Goal: Task Accomplishment & Management: Use online tool/utility

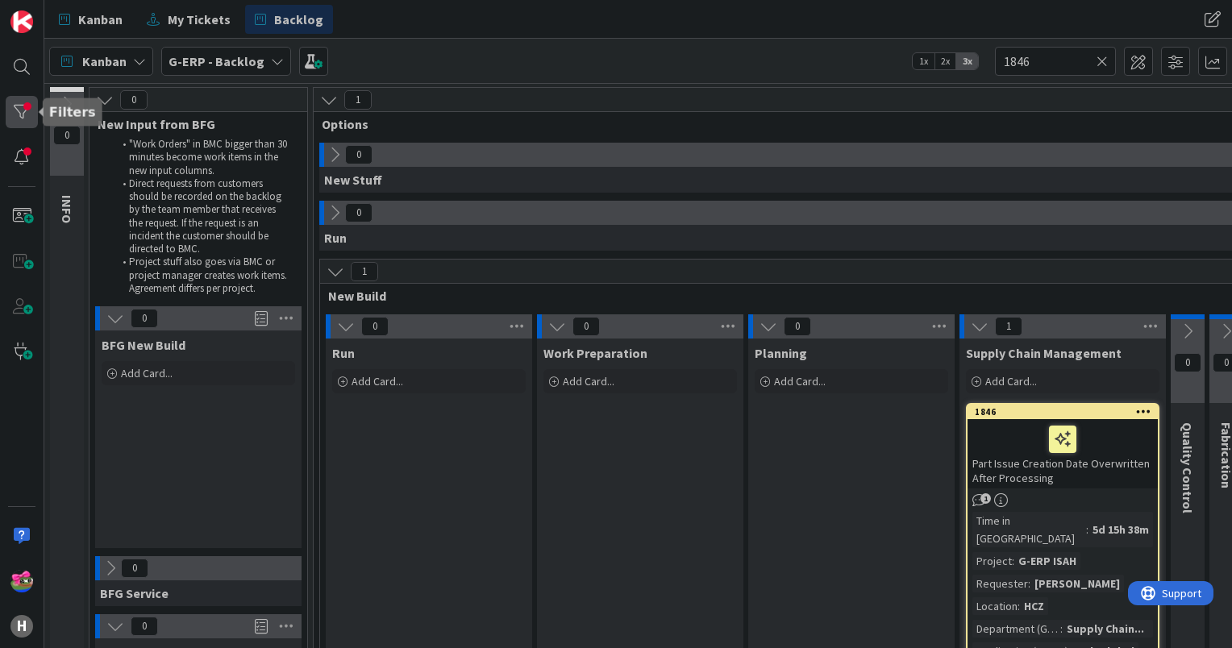
click at [13, 121] on div at bounding box center [22, 112] width 32 height 32
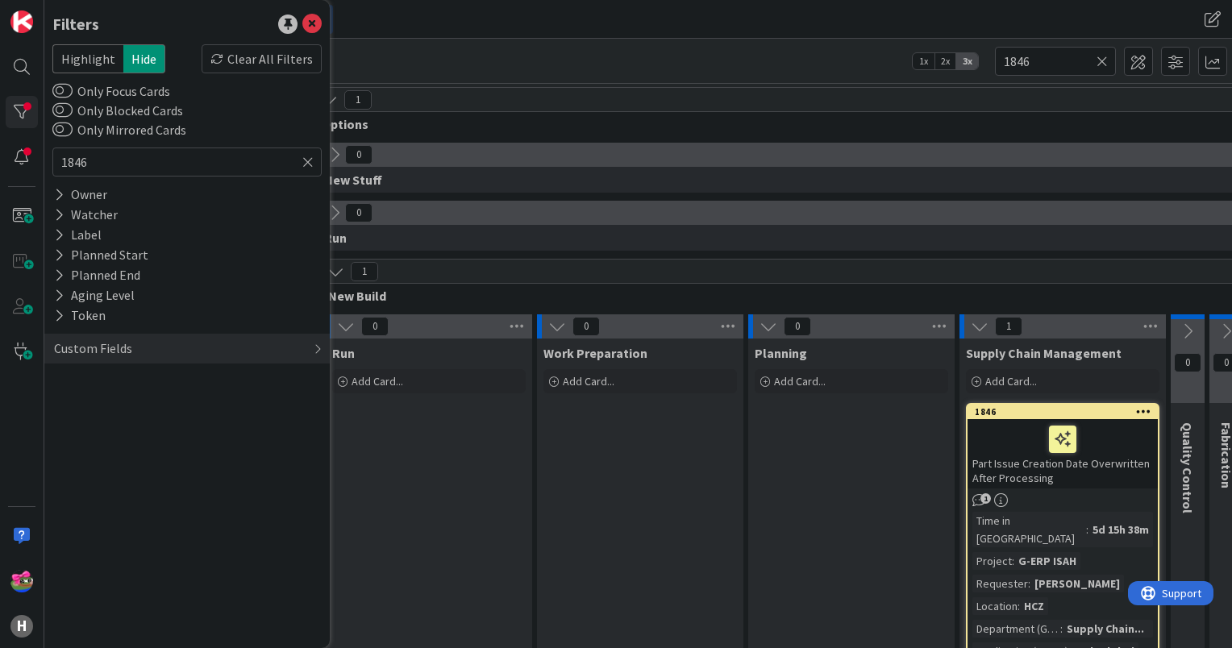
click at [309, 165] on icon at bounding box center [307, 162] width 11 height 15
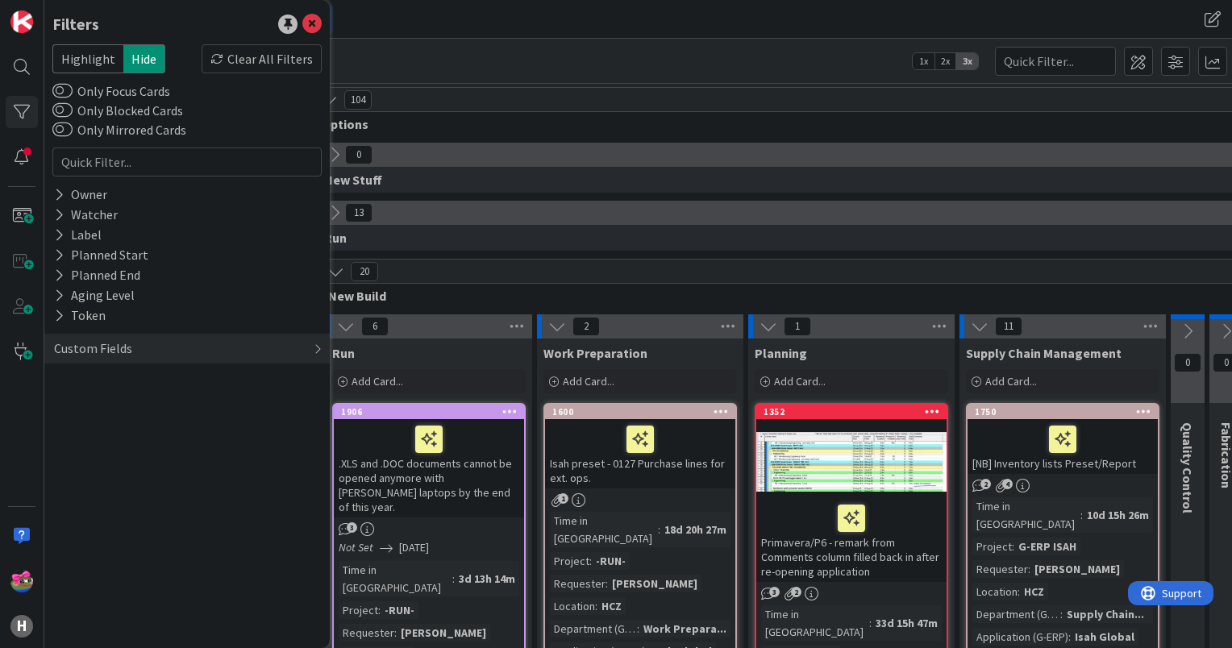
click at [551, 38] on div "Kanban My Tickets Backlog Kanban My Tickets Backlog" at bounding box center [637, 19] width 1187 height 39
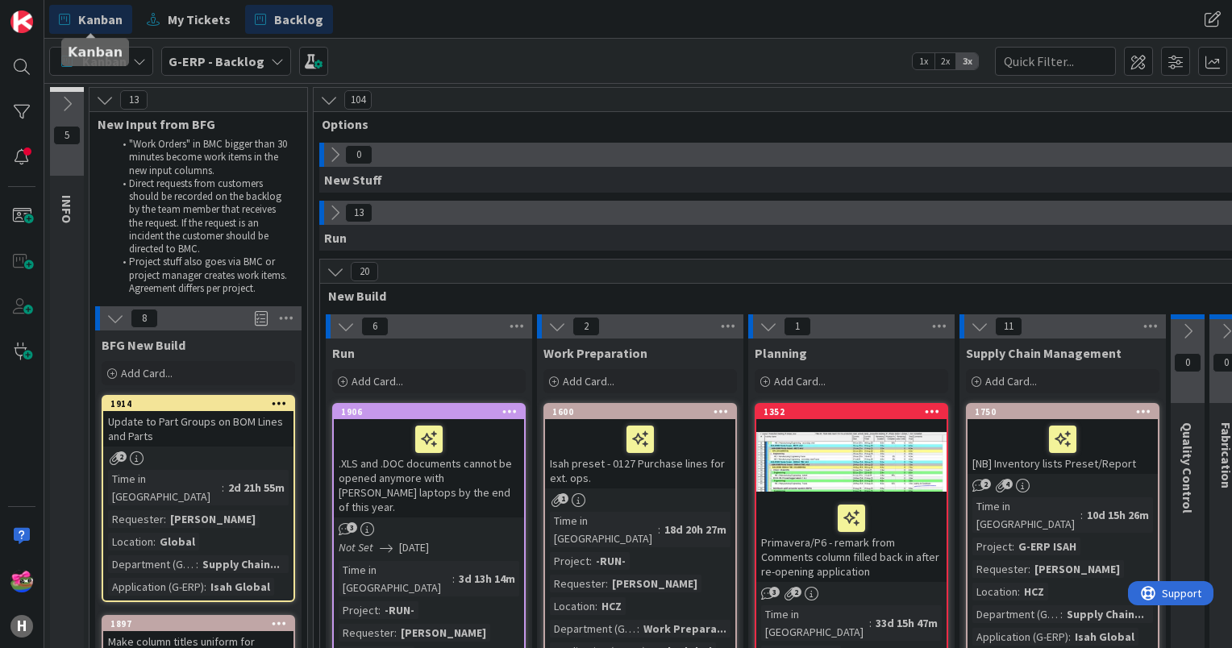
click at [105, 19] on span "Kanban" at bounding box center [100, 19] width 44 height 19
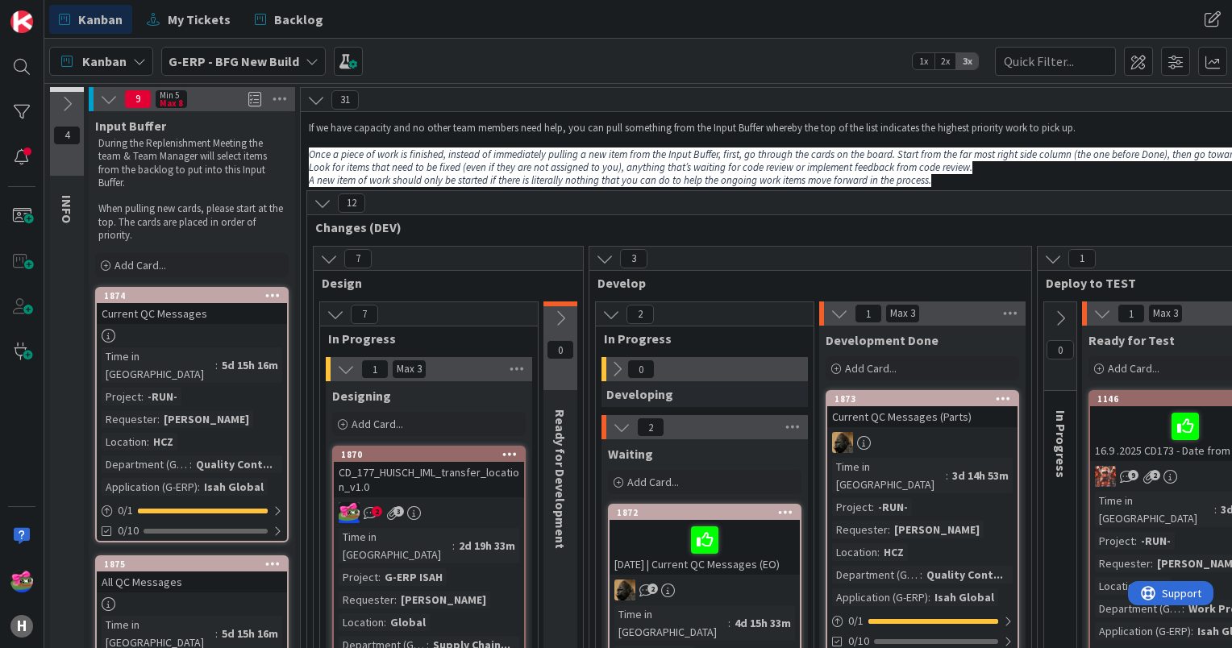
click at [467, 491] on div "CD_177_HUISCH_IML_transfer_location_v1.0" at bounding box center [429, 479] width 190 height 35
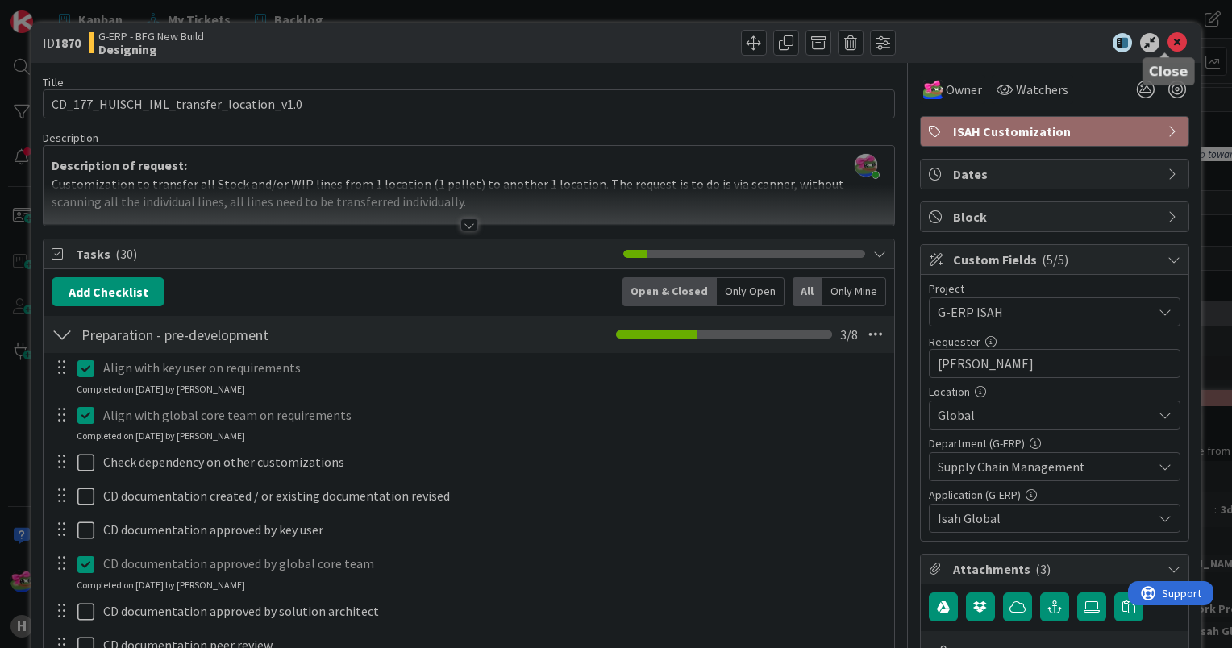
click at [1167, 43] on icon at bounding box center [1176, 42] width 19 height 19
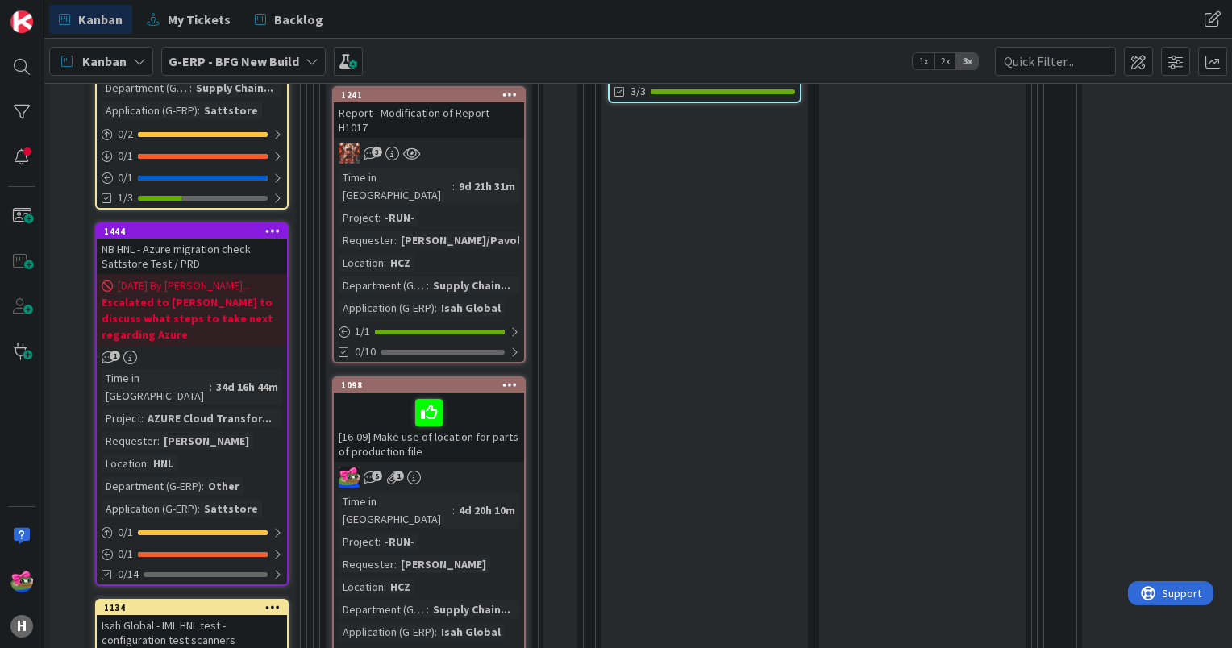
scroll to position [1338, 0]
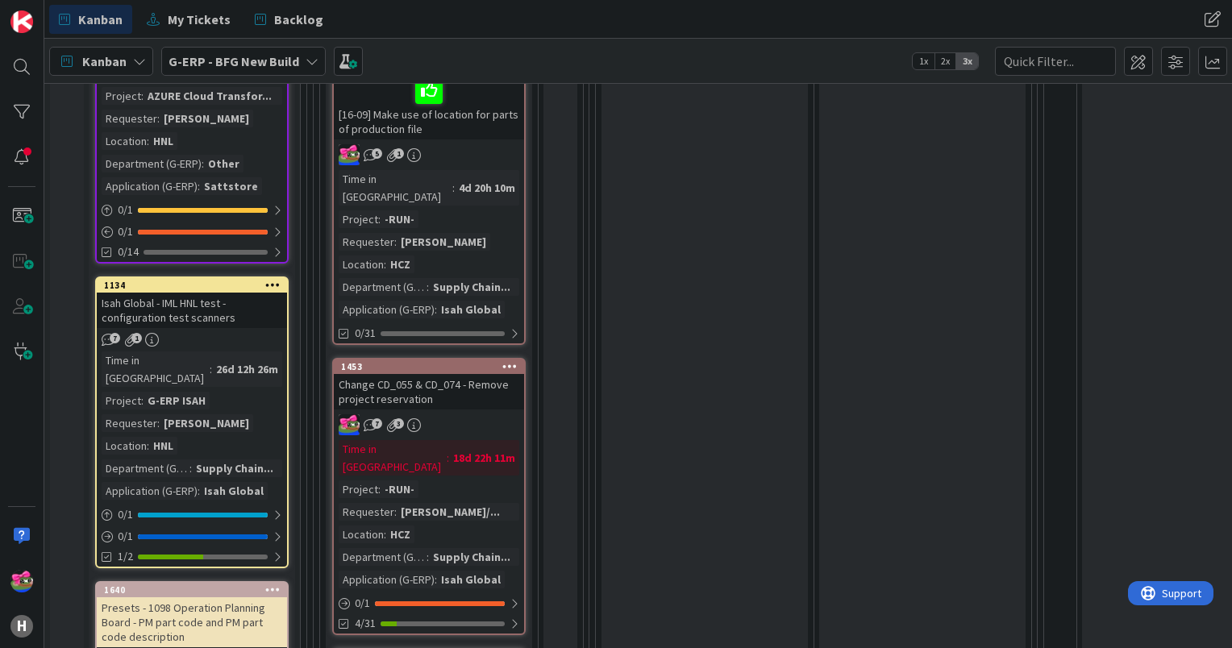
click at [484, 414] on div "7 3" at bounding box center [429, 424] width 190 height 21
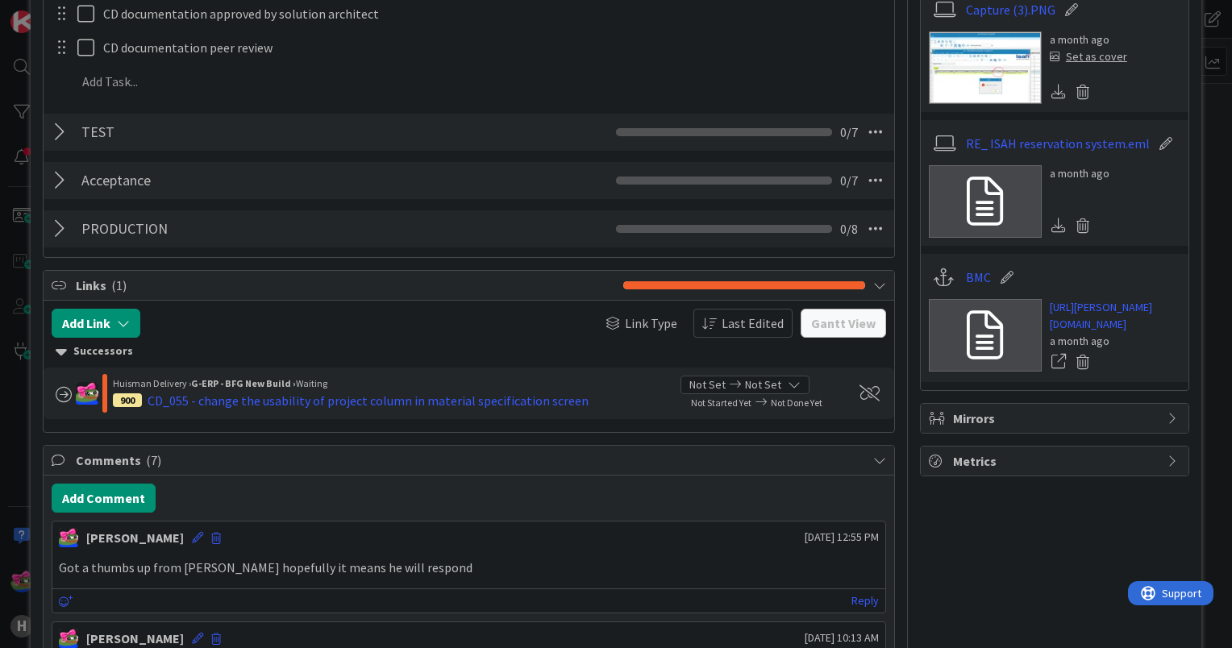
scroll to position [806, 0]
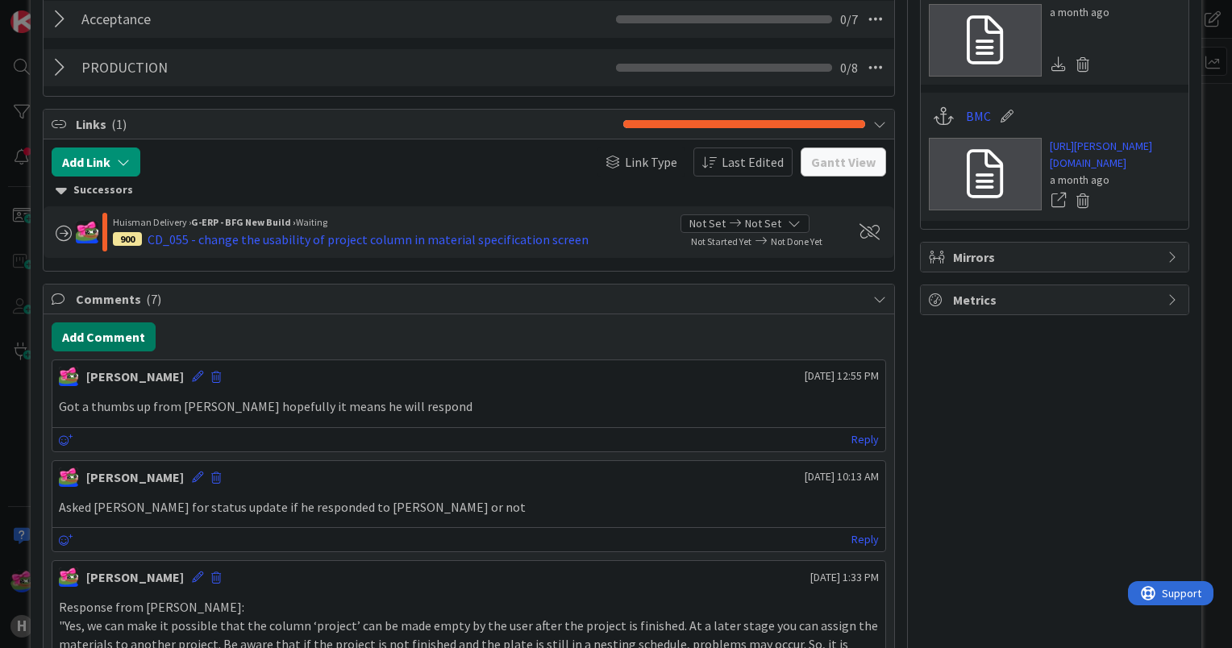
click at [137, 331] on button "Add Comment" at bounding box center [104, 336] width 104 height 29
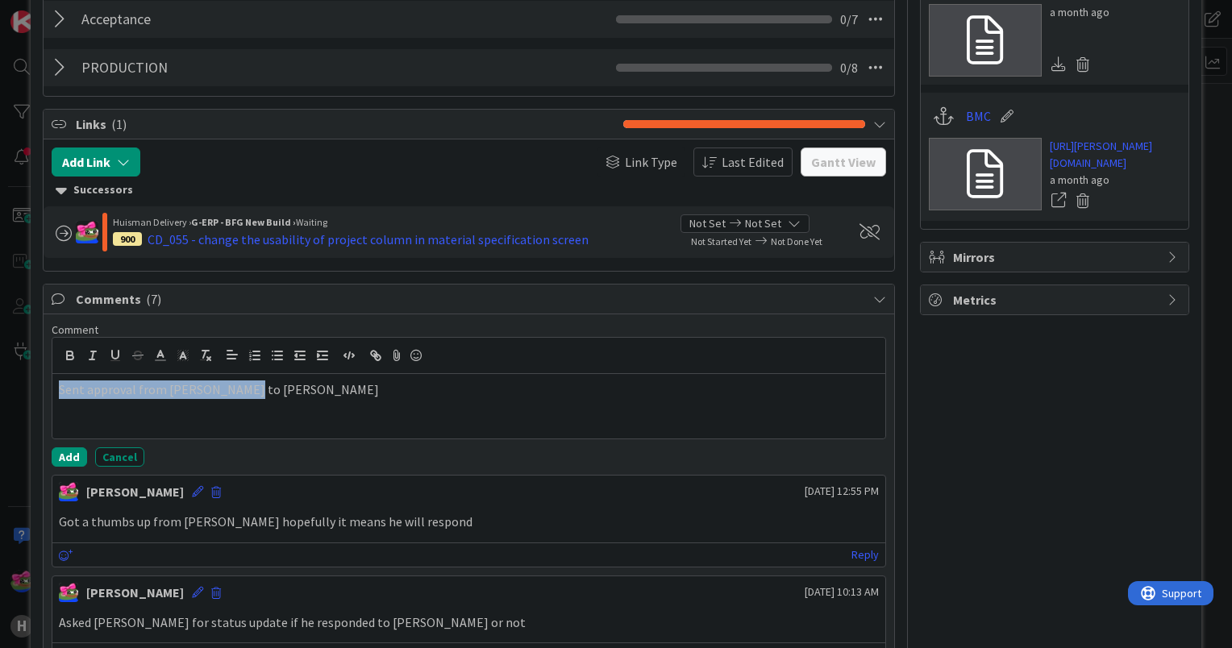
drag, startPoint x: 324, startPoint y: 384, endPoint x: 45, endPoint y: 394, distance: 279.0
copy p "Sent approval from [PERSON_NAME] to [PERSON_NAME]"
click at [81, 454] on button "Add" at bounding box center [69, 456] width 35 height 19
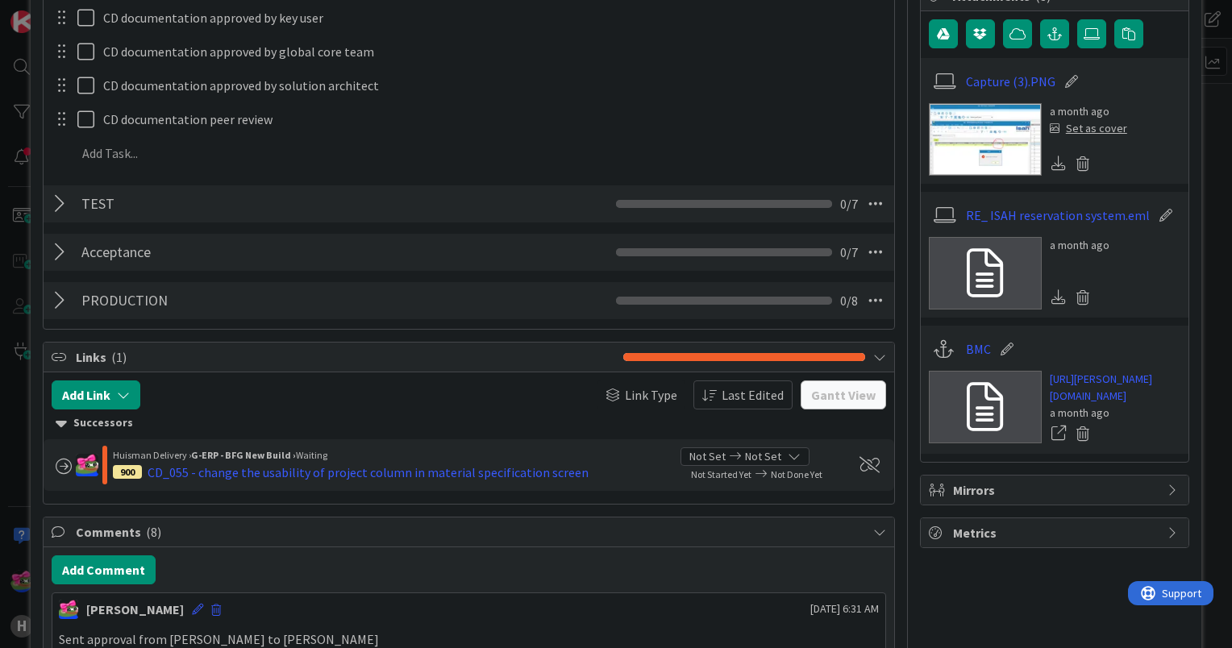
scroll to position [81, 0]
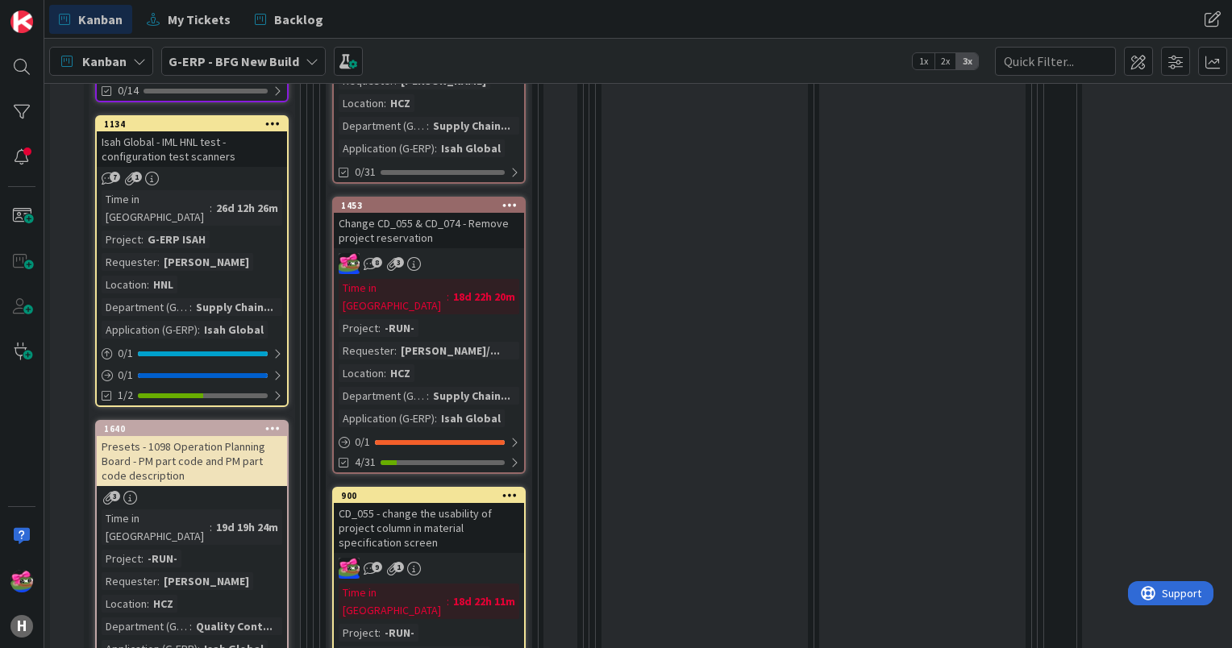
click at [486, 503] on div "CD_055 - change the usability of project column in material specification screen" at bounding box center [429, 528] width 190 height 50
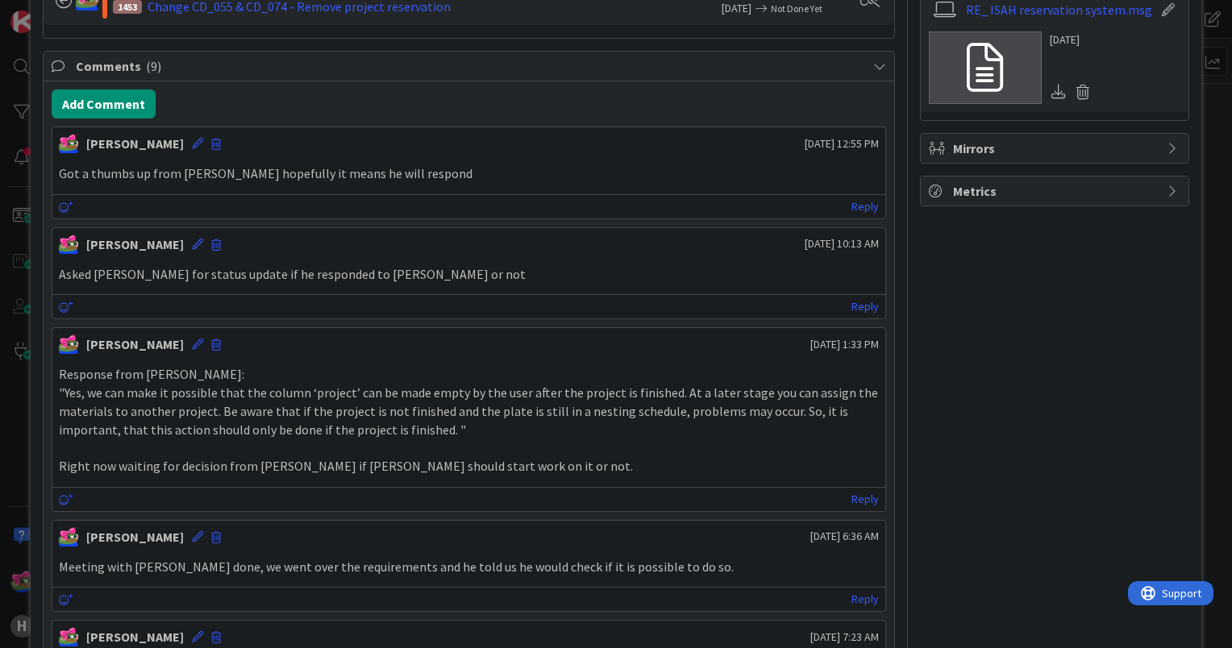
click at [110, 84] on div "Add Comment [PERSON_NAME] [DATE] 12:55 PM Got a thumbs up from [PERSON_NAME] ho…" at bounding box center [469, 622] width 850 height 1082
click at [109, 93] on button "Add Comment" at bounding box center [104, 103] width 104 height 29
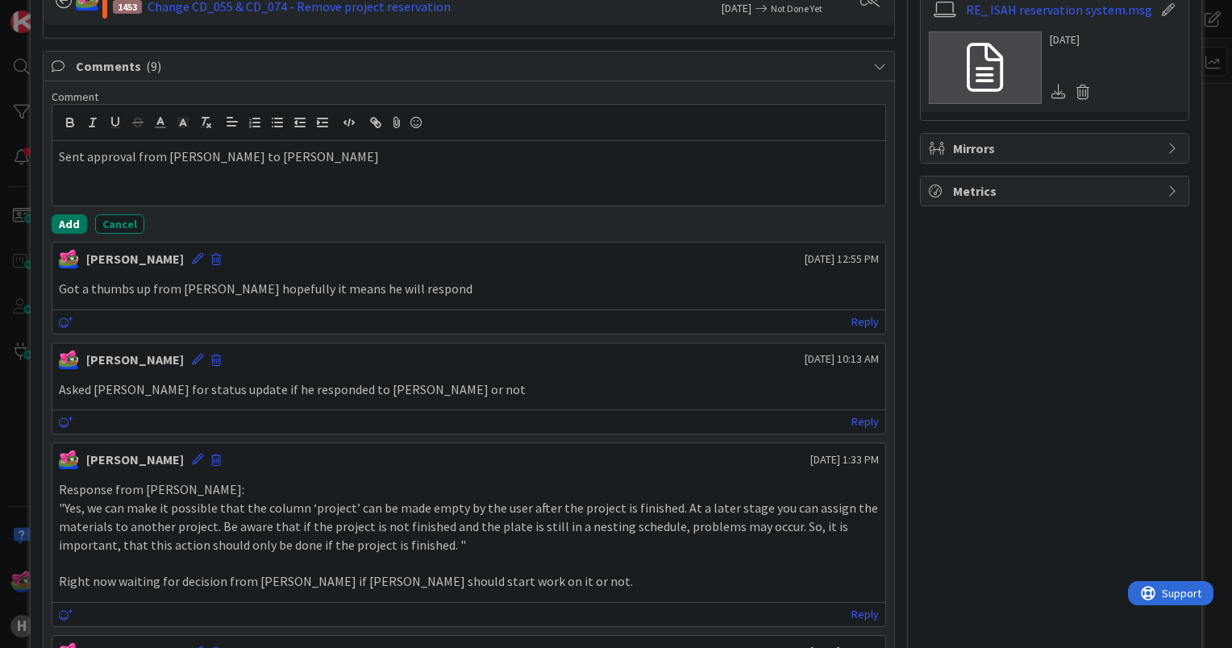
click at [77, 218] on button "Add" at bounding box center [69, 223] width 35 height 19
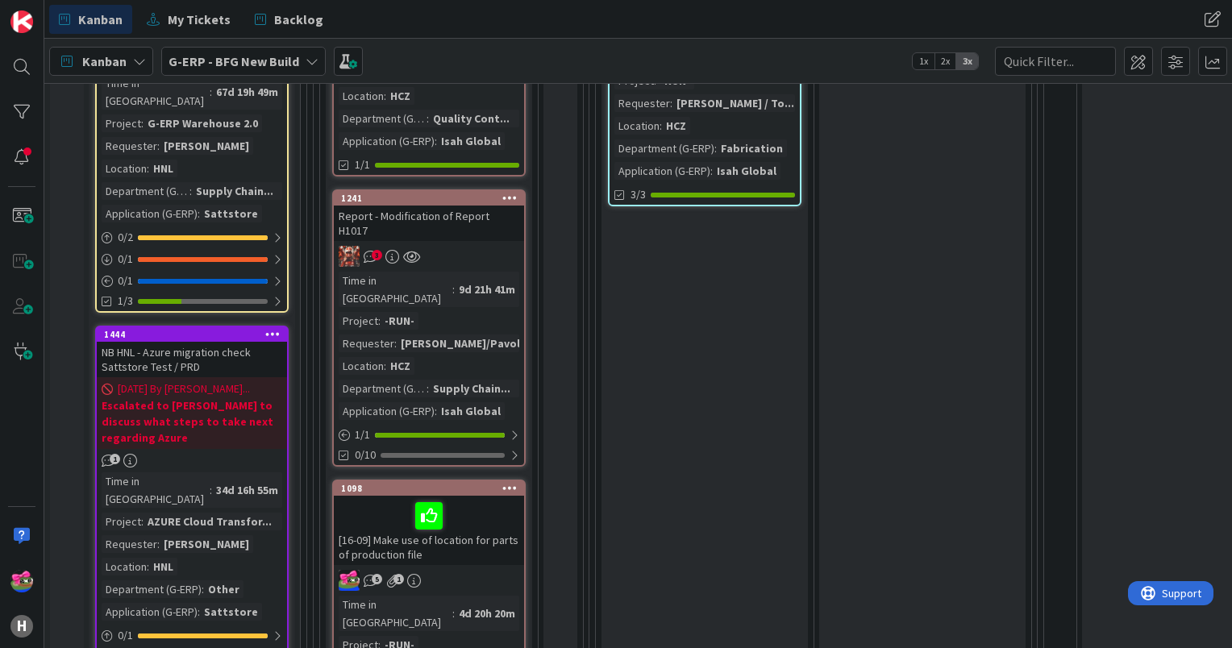
scroll to position [887, 0]
